Goal: Information Seeking & Learning: Check status

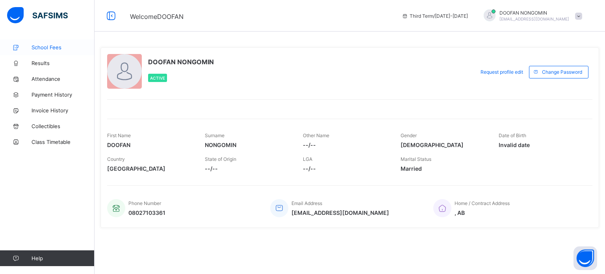
click at [49, 48] on span "School Fees" at bounding box center [63, 47] width 63 height 6
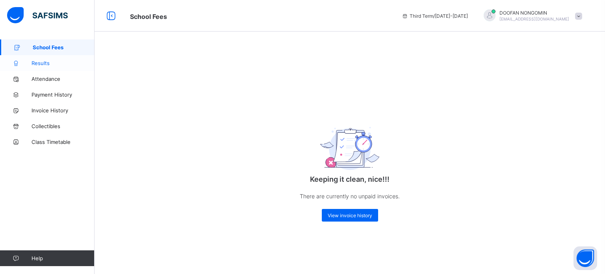
click at [61, 63] on span "Results" at bounding box center [63, 63] width 63 height 6
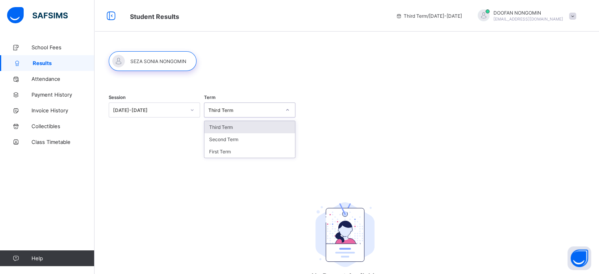
click at [281, 110] on div at bounding box center [287, 110] width 13 height 13
click at [241, 127] on div "Third Term" at bounding box center [249, 127] width 91 height 12
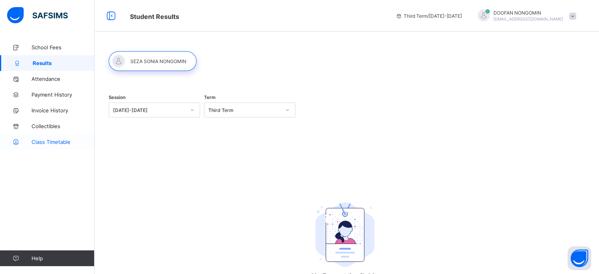
click at [53, 140] on span "Class Timetable" at bounding box center [63, 142] width 63 height 6
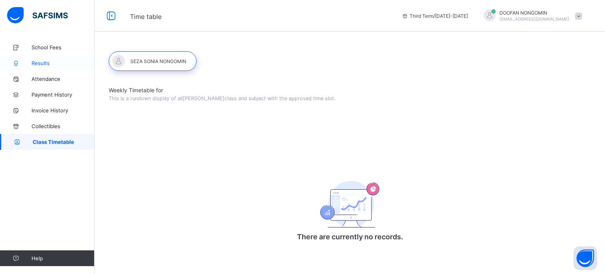
click at [48, 62] on span "Results" at bounding box center [63, 63] width 63 height 6
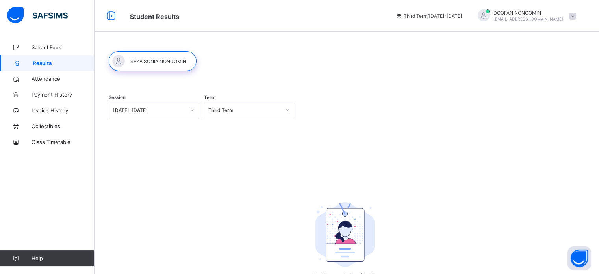
click at [287, 112] on icon at bounding box center [287, 110] width 5 height 8
click at [241, 139] on div "Second Term" at bounding box center [249, 139] width 91 height 12
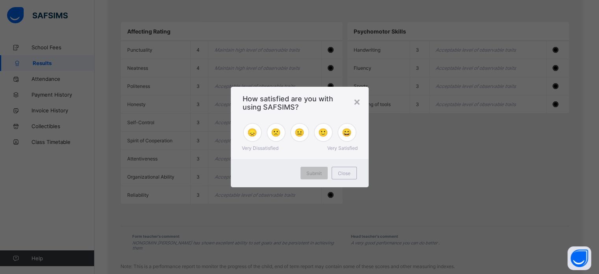
scroll to position [814, 0]
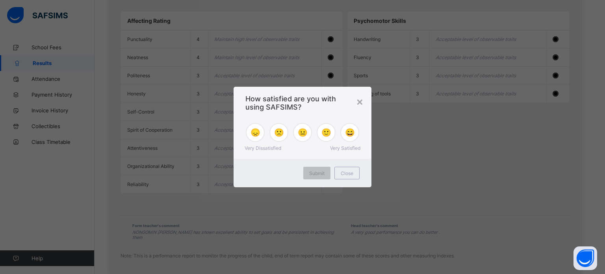
drag, startPoint x: 600, startPoint y: 64, endPoint x: 605, endPoint y: 258, distance: 193.8
click at [348, 173] on span "Close" at bounding box center [347, 173] width 13 height 6
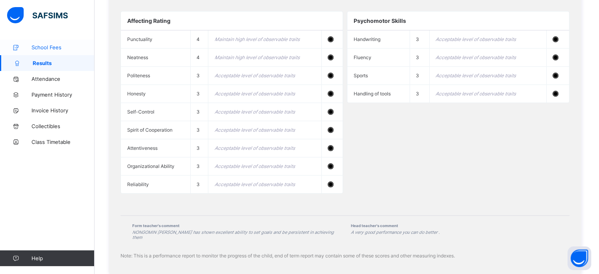
click at [49, 49] on span "School Fees" at bounding box center [63, 47] width 63 height 6
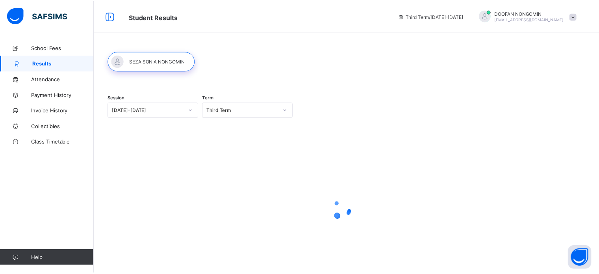
scroll to position [22, 0]
